Goal: Book appointment/travel/reservation

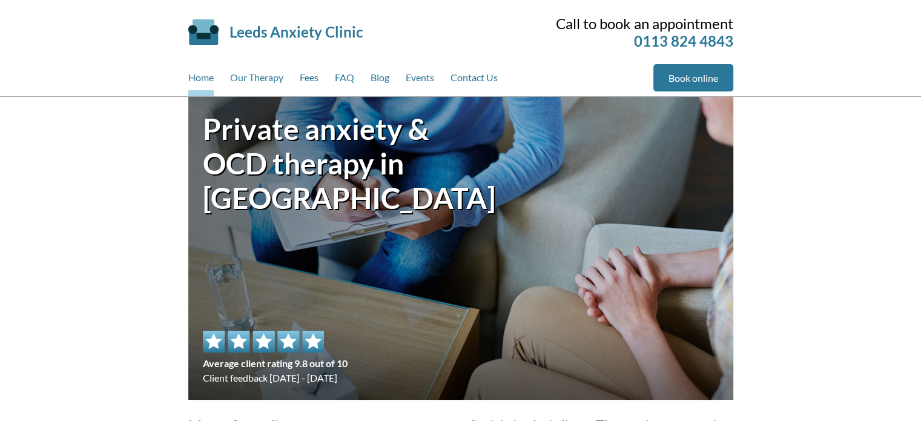
drag, startPoint x: 924, startPoint y: 47, endPoint x: 921, endPoint y: 27, distance: 20.3
click at [261, 84] on link "Our Therapy" at bounding box center [256, 80] width 53 height 32
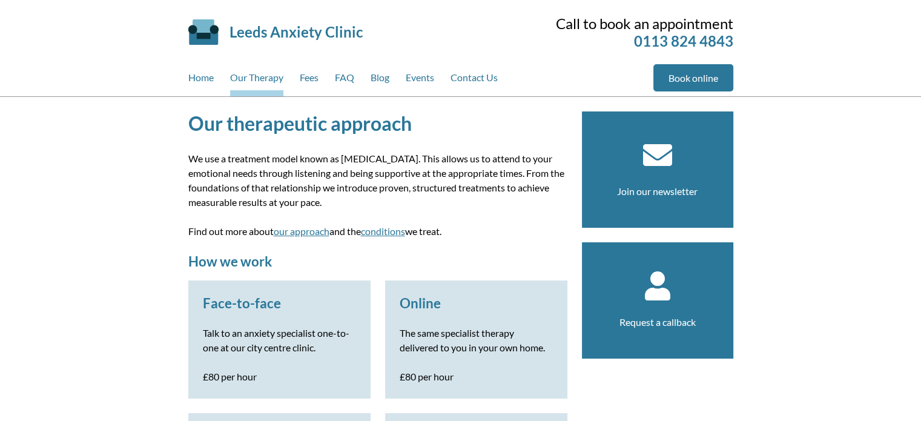
click at [314, 77] on link "Fees" at bounding box center [309, 80] width 19 height 32
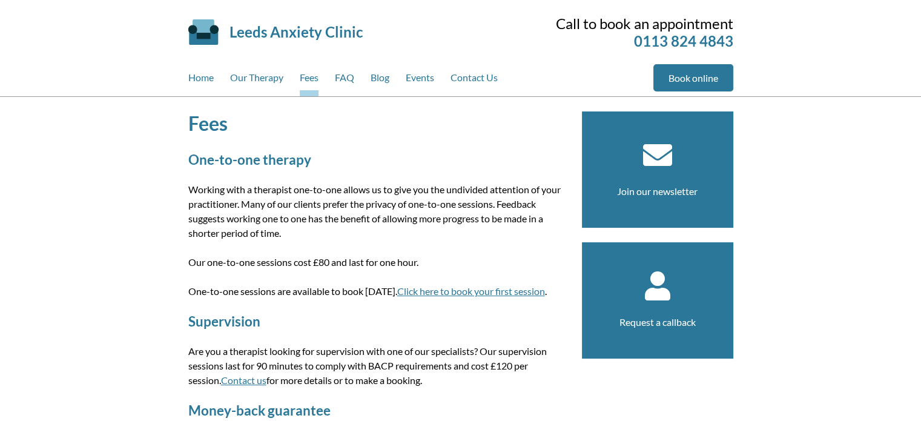
click at [118, 227] on div "Fees One-to-one therapy Working with a therapist one-to-one allows us to give y…" at bounding box center [460, 316] width 921 height 438
click at [345, 70] on link "FAQ" at bounding box center [344, 80] width 19 height 32
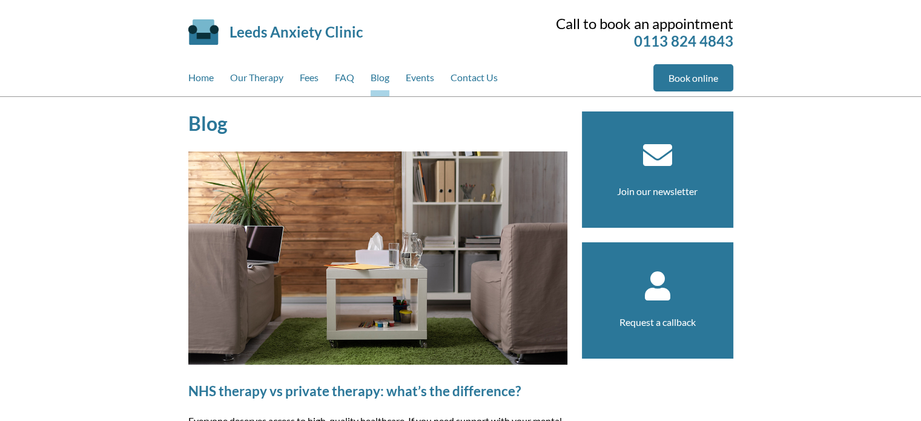
click at [431, 74] on link "Events" at bounding box center [420, 80] width 28 height 32
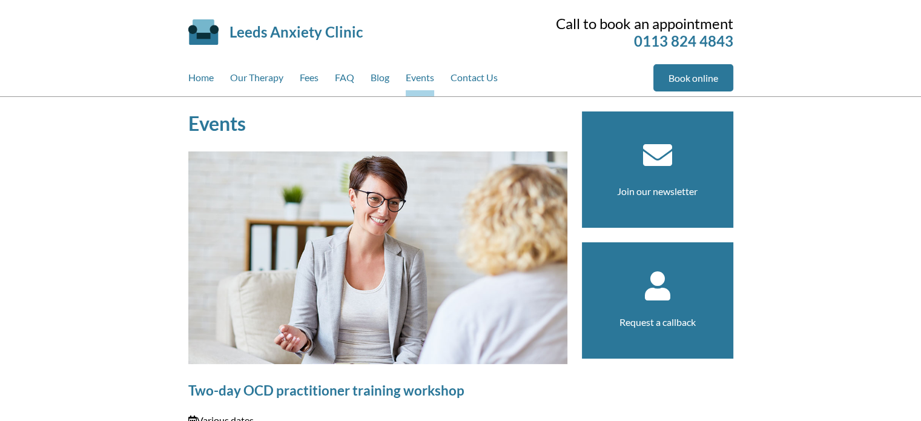
click at [479, 87] on link "Contact Us" at bounding box center [474, 80] width 47 height 32
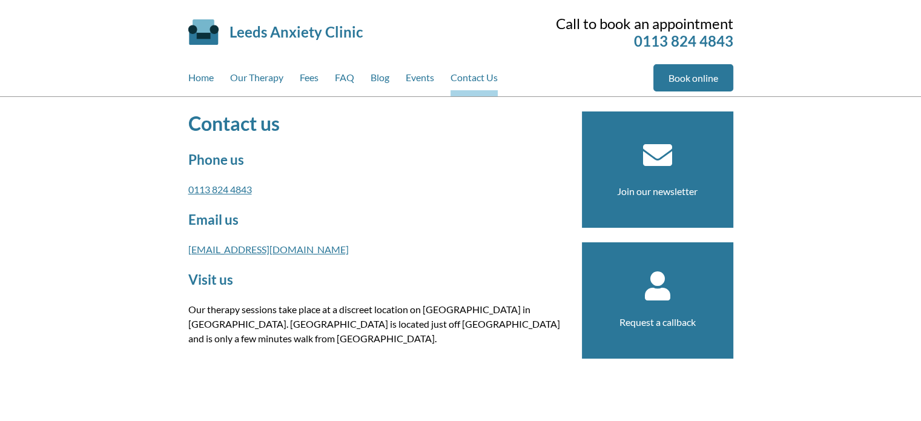
click at [696, 85] on link "Book online" at bounding box center [693, 77] width 80 height 27
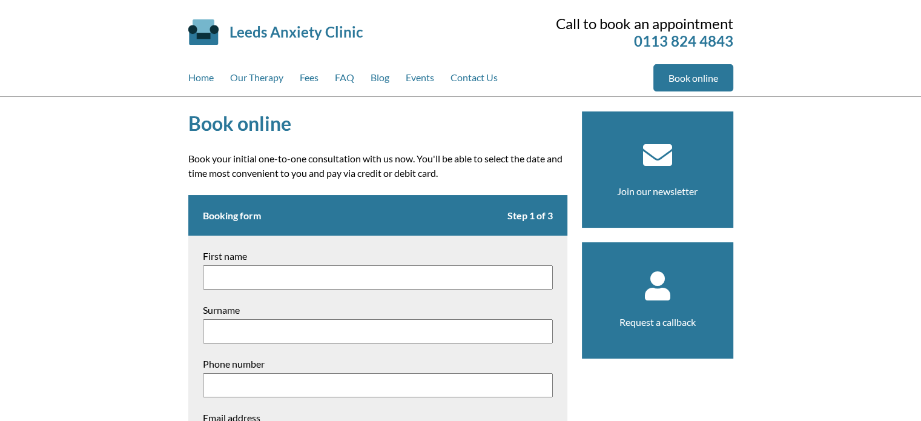
click at [109, 211] on div "Book online Book your initial one-to-one consultation with us now. You'll be ab…" at bounding box center [460, 427] width 921 height 660
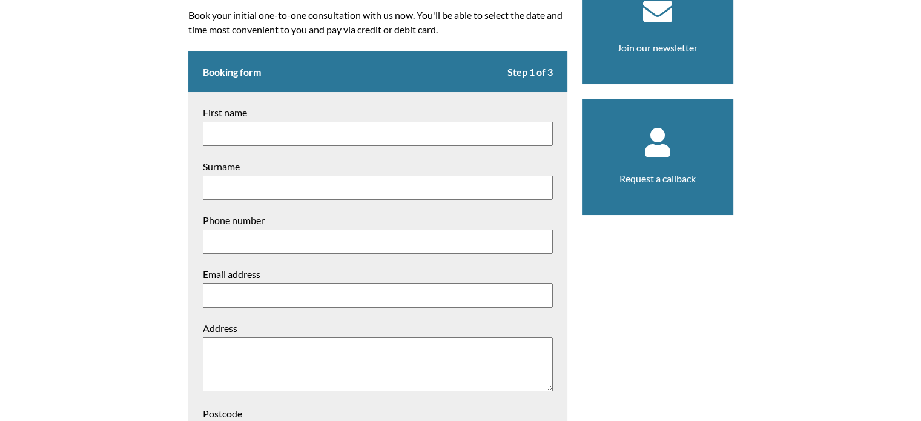
scroll to position [218, 0]
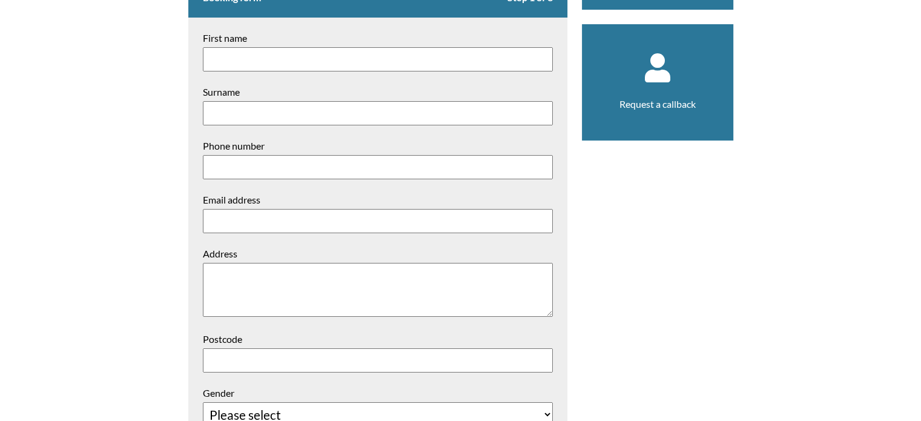
click at [238, 54] on input "First name" at bounding box center [378, 59] width 350 height 24
type input "Taylor"
click at [230, 98] on form "Booking form Step 1 of 3 First name Taylor Surname Phone number Email address A…" at bounding box center [377, 243] width 379 height 532
click at [233, 104] on input "Surname" at bounding box center [378, 113] width 350 height 24
type input "Burchell"
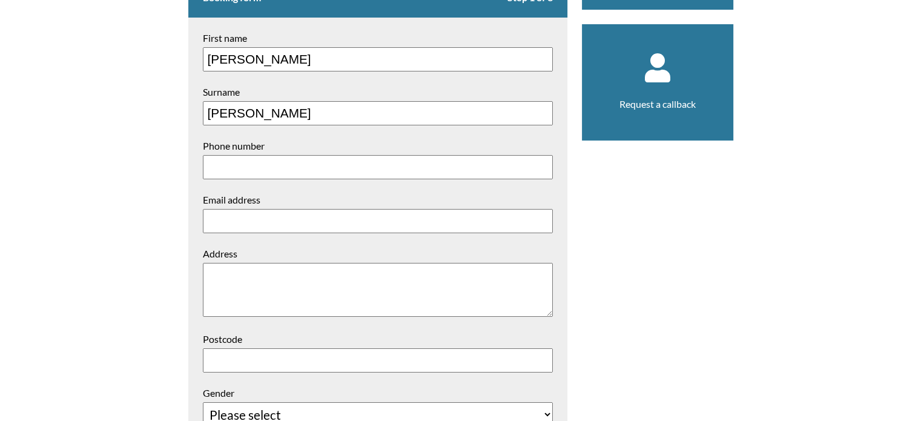
click at [246, 162] on input "Phone number" at bounding box center [378, 167] width 350 height 24
type input "07935392002"
click at [220, 225] on input "Email address" at bounding box center [378, 221] width 350 height 24
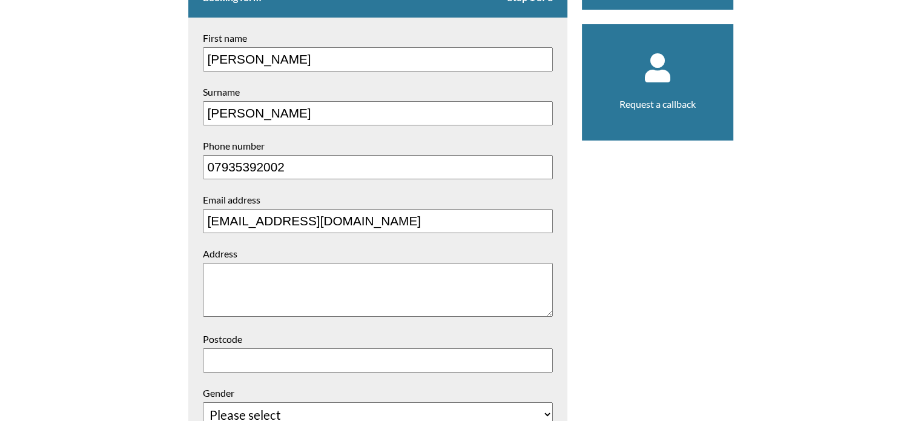
type input "tburchell3@gmail.com"
click at [240, 293] on textarea "Address" at bounding box center [378, 290] width 350 height 54
type textarea "20 Whitecliffe Crescent Swillington Leeds"
click at [232, 357] on input "Postcode" at bounding box center [378, 360] width 350 height 24
type input "LS26 8QR"
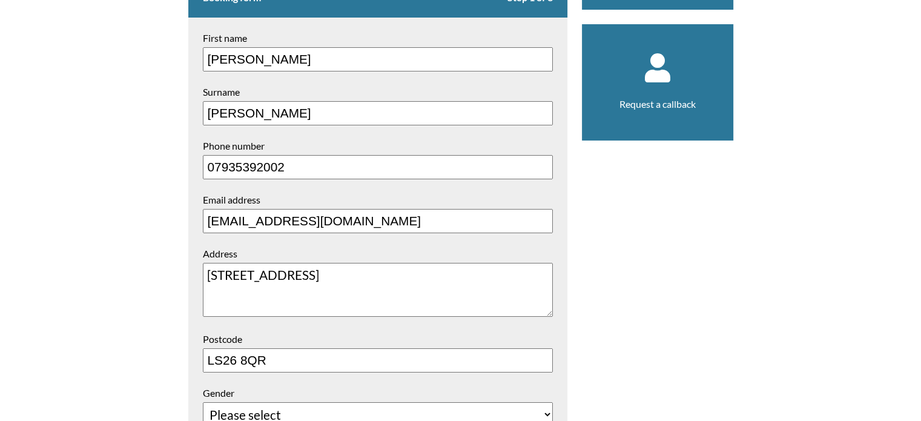
click at [770, 272] on div "Book online Book your initial one-to-one consultation with us now. You'll be ab…" at bounding box center [460, 209] width 921 height 660
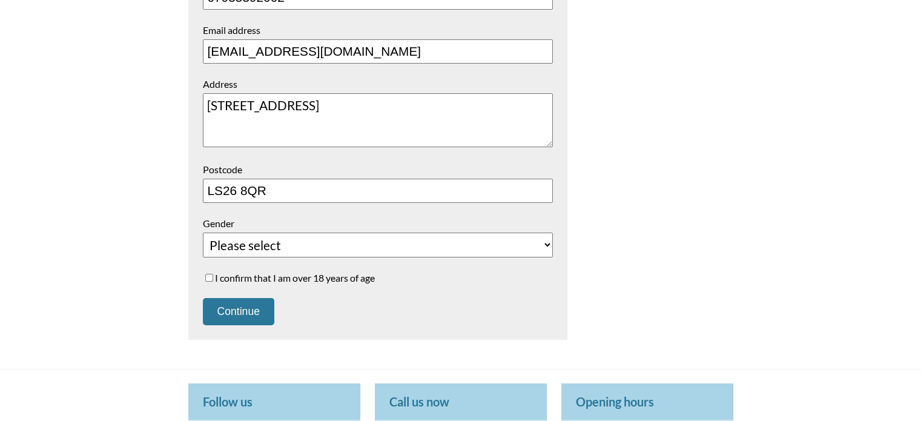
scroll to position [469, 0]
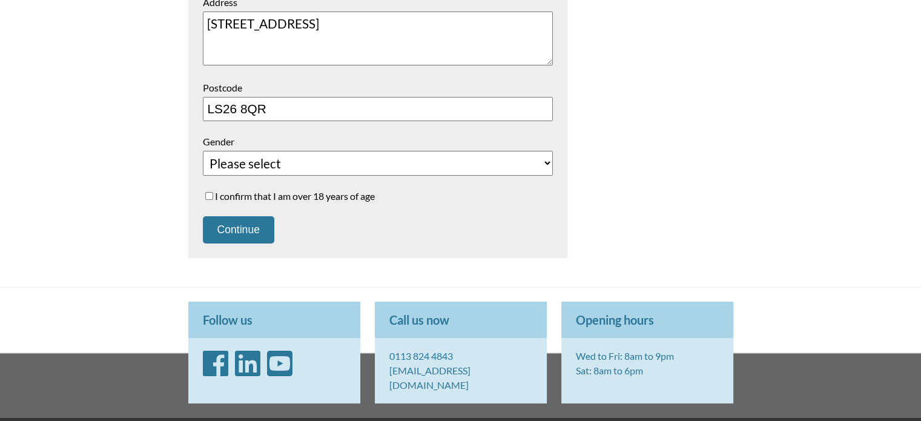
click at [382, 173] on select "Please select Female Male Unspecified Prefer not to say" at bounding box center [378, 163] width 350 height 25
select select "Female"
click at [203, 151] on select "Please select Female Male Unspecified Prefer not to say" at bounding box center [378, 163] width 350 height 25
click at [212, 194] on input "I confirm that I am over 18 years of age" at bounding box center [209, 196] width 8 height 8
checkbox input "true"
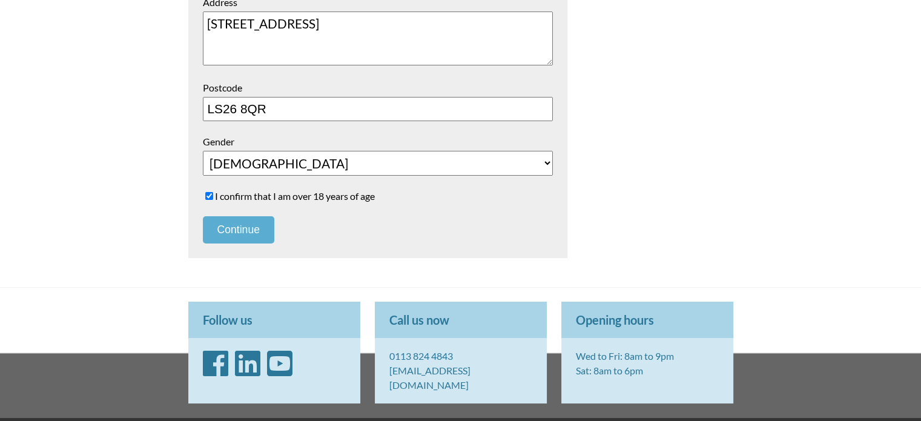
click at [223, 216] on button "Continue" at bounding box center [238, 229] width 71 height 27
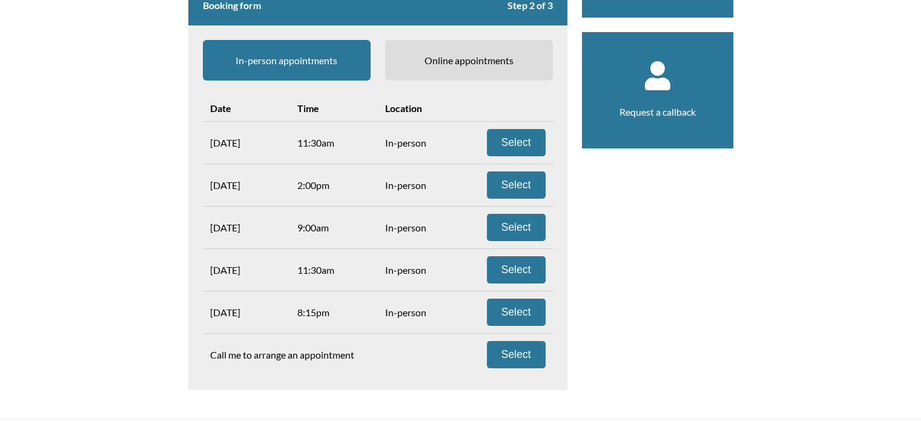
scroll to position [216, 0]
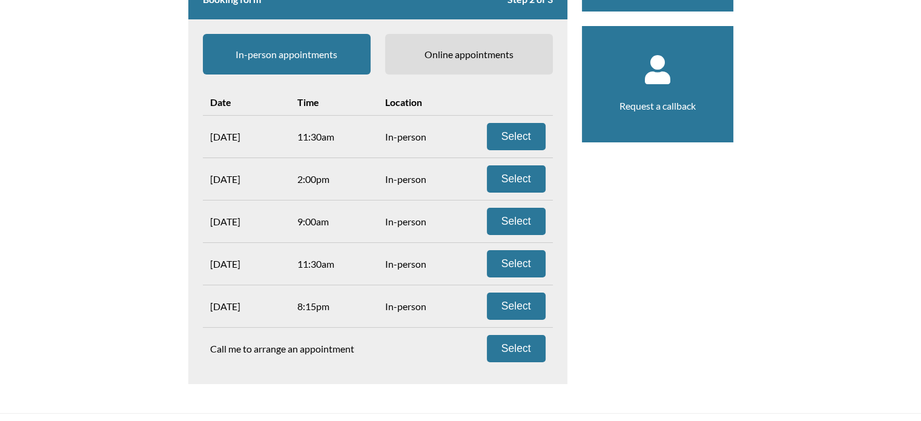
click at [464, 50] on span "Online appointments" at bounding box center [469, 54] width 168 height 41
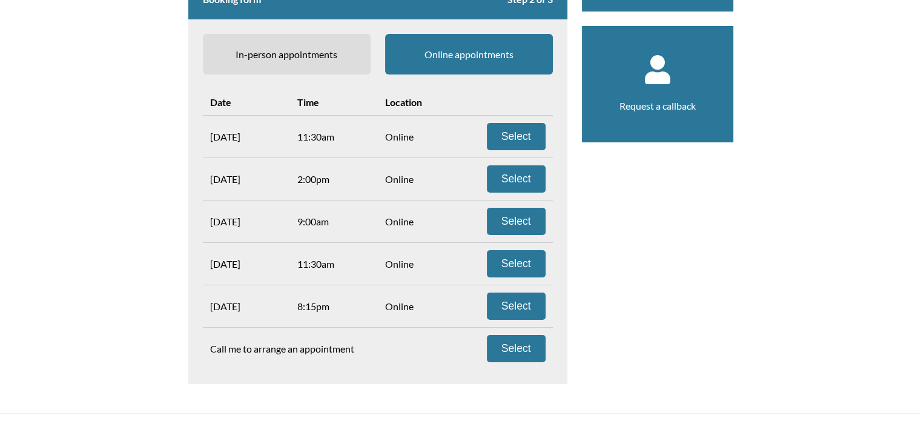
click at [332, 34] on span "In-person appointments" at bounding box center [287, 54] width 168 height 41
